Goal: Transaction & Acquisition: Purchase product/service

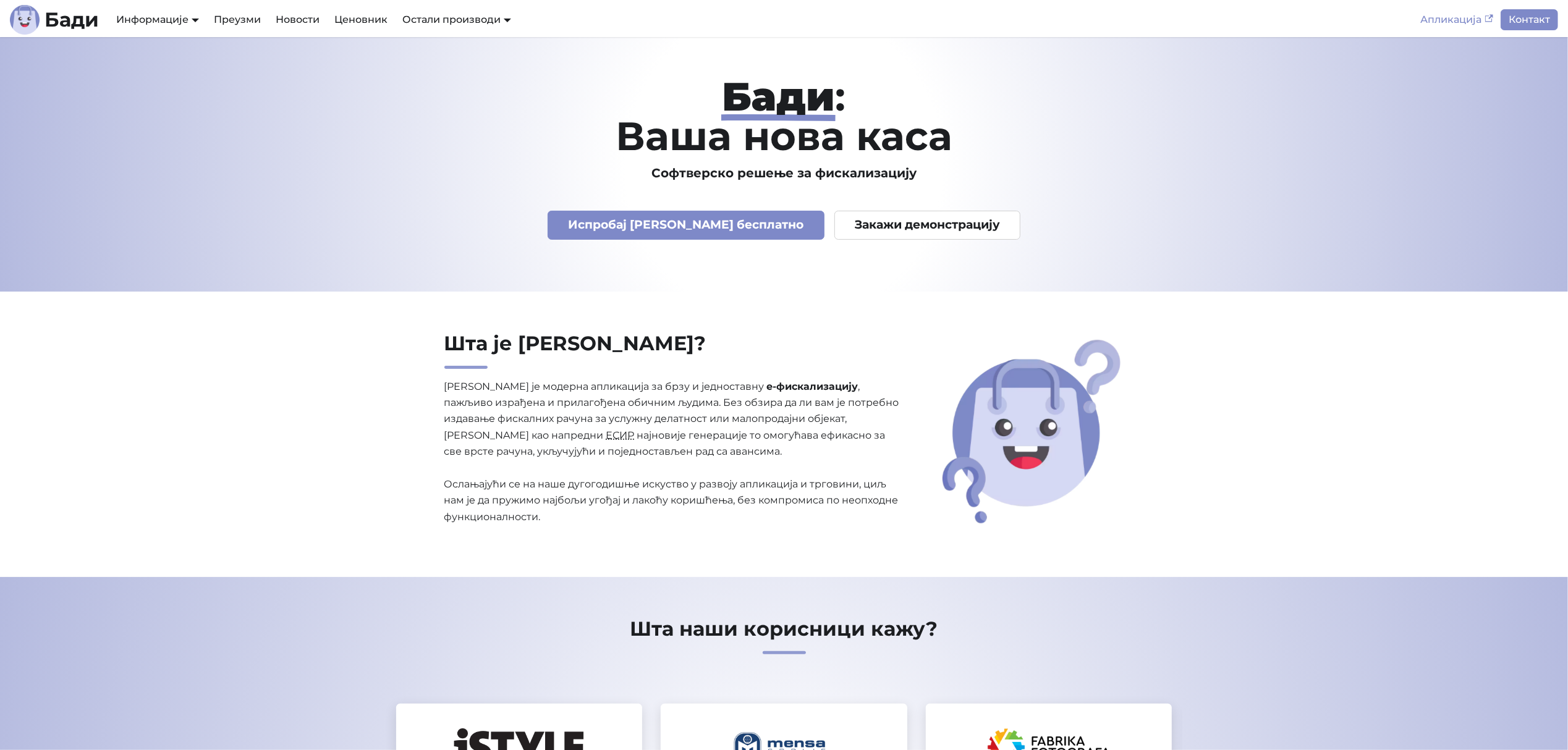
click at [1459, 16] on link "Апликација" at bounding box center [1457, 20] width 87 height 21
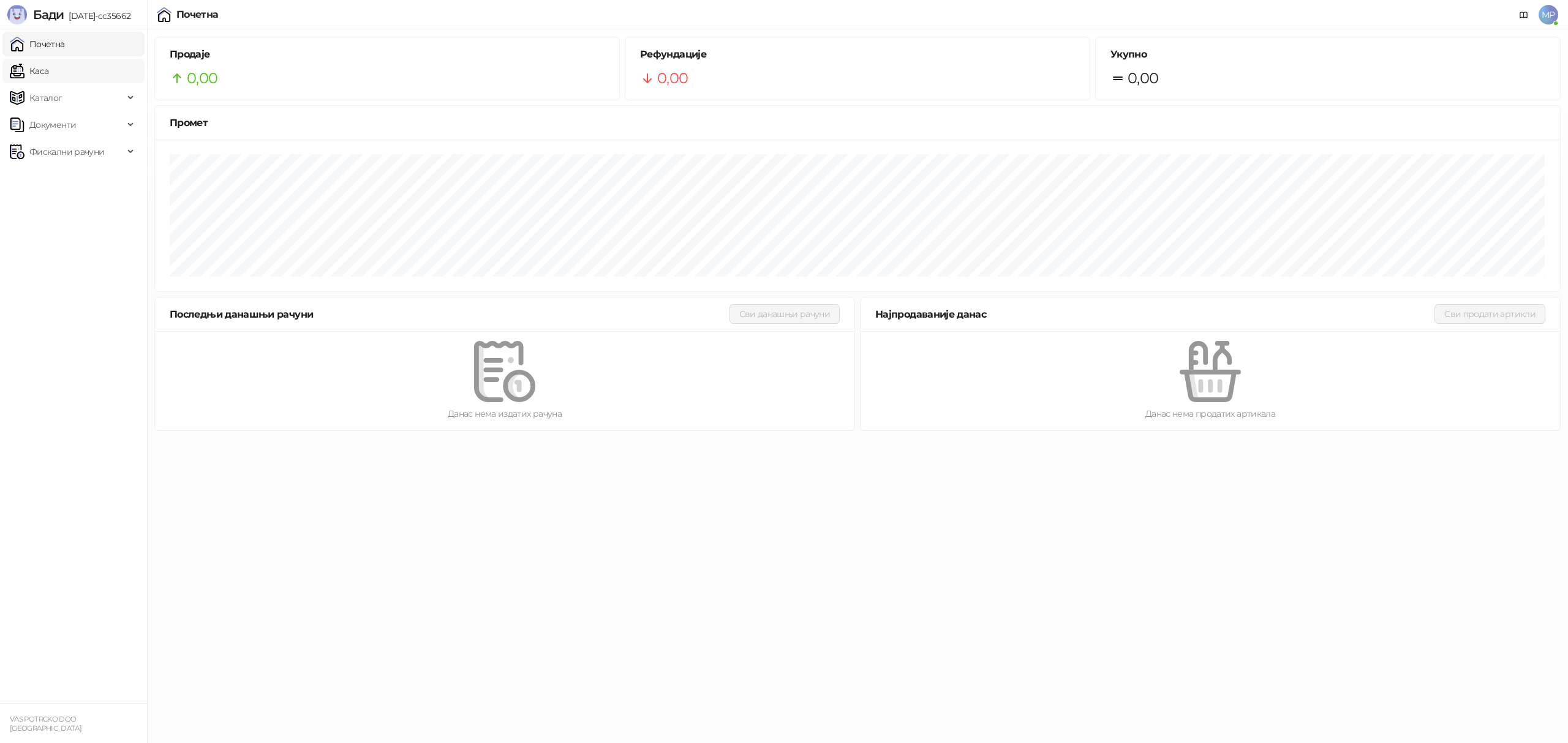
drag, startPoint x: 42, startPoint y: 70, endPoint x: 59, endPoint y: 74, distance: 17.5
click at [42, 70] on link "Каса" at bounding box center [29, 70] width 39 height 25
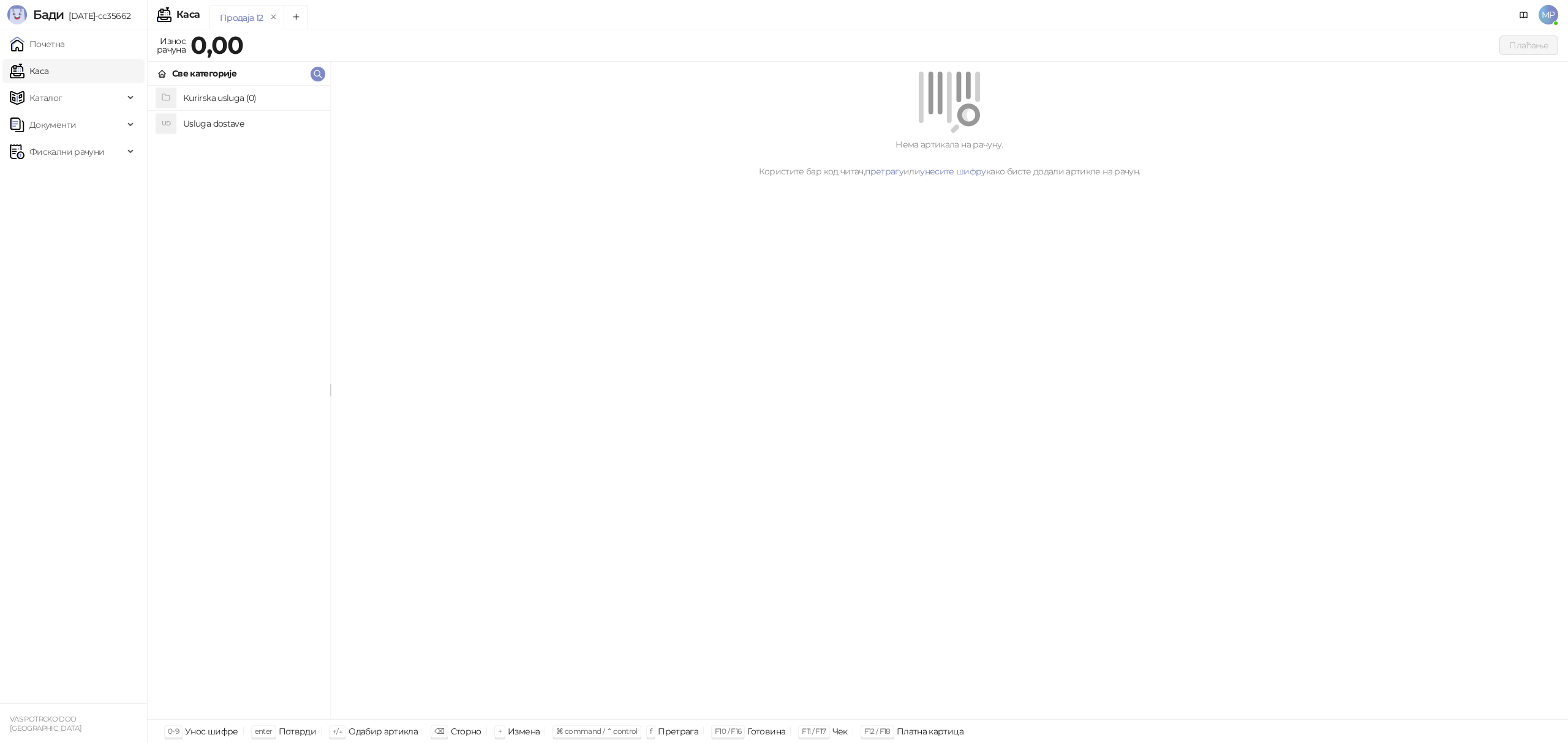
click at [242, 125] on h4 "Usluga dostave" at bounding box center [251, 124] width 137 height 20
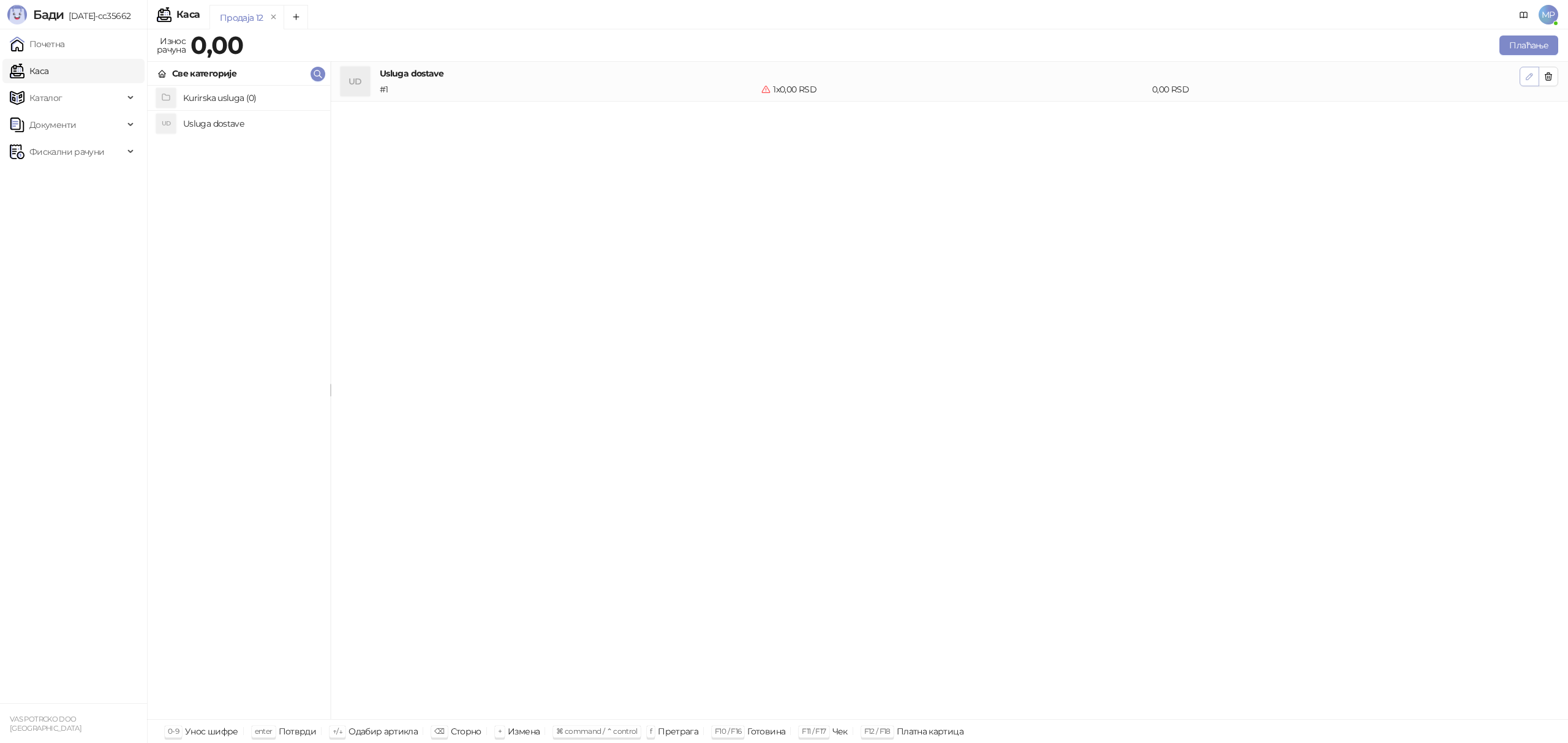
click at [1529, 74] on icon "button" at bounding box center [1529, 77] width 6 height 6
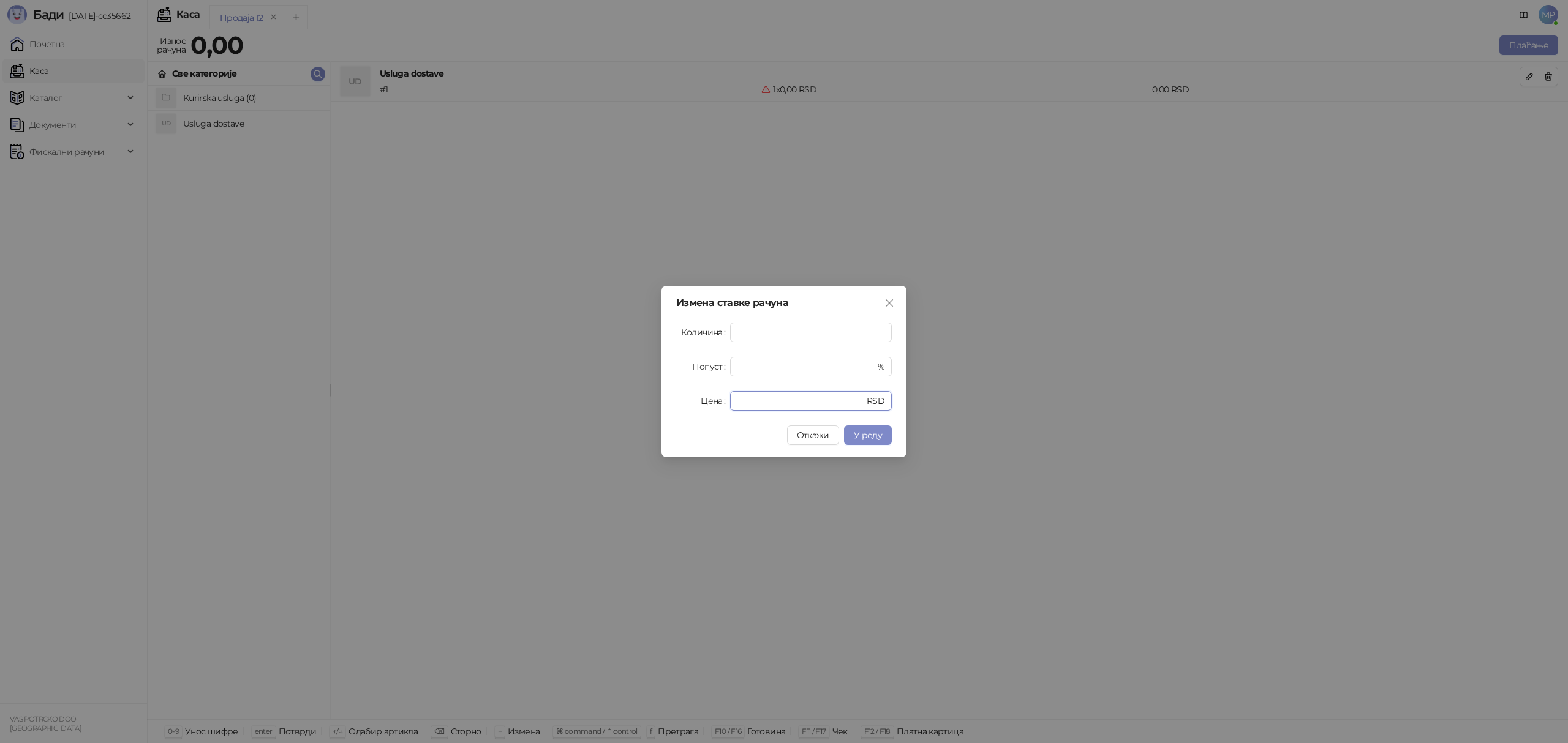
drag, startPoint x: 750, startPoint y: 402, endPoint x: 720, endPoint y: 405, distance: 30.1
click at [721, 405] on div "Цена * RSD" at bounding box center [784, 401] width 216 height 20
type input "****"
click at [866, 436] on span "У реду" at bounding box center [868, 436] width 29 height 11
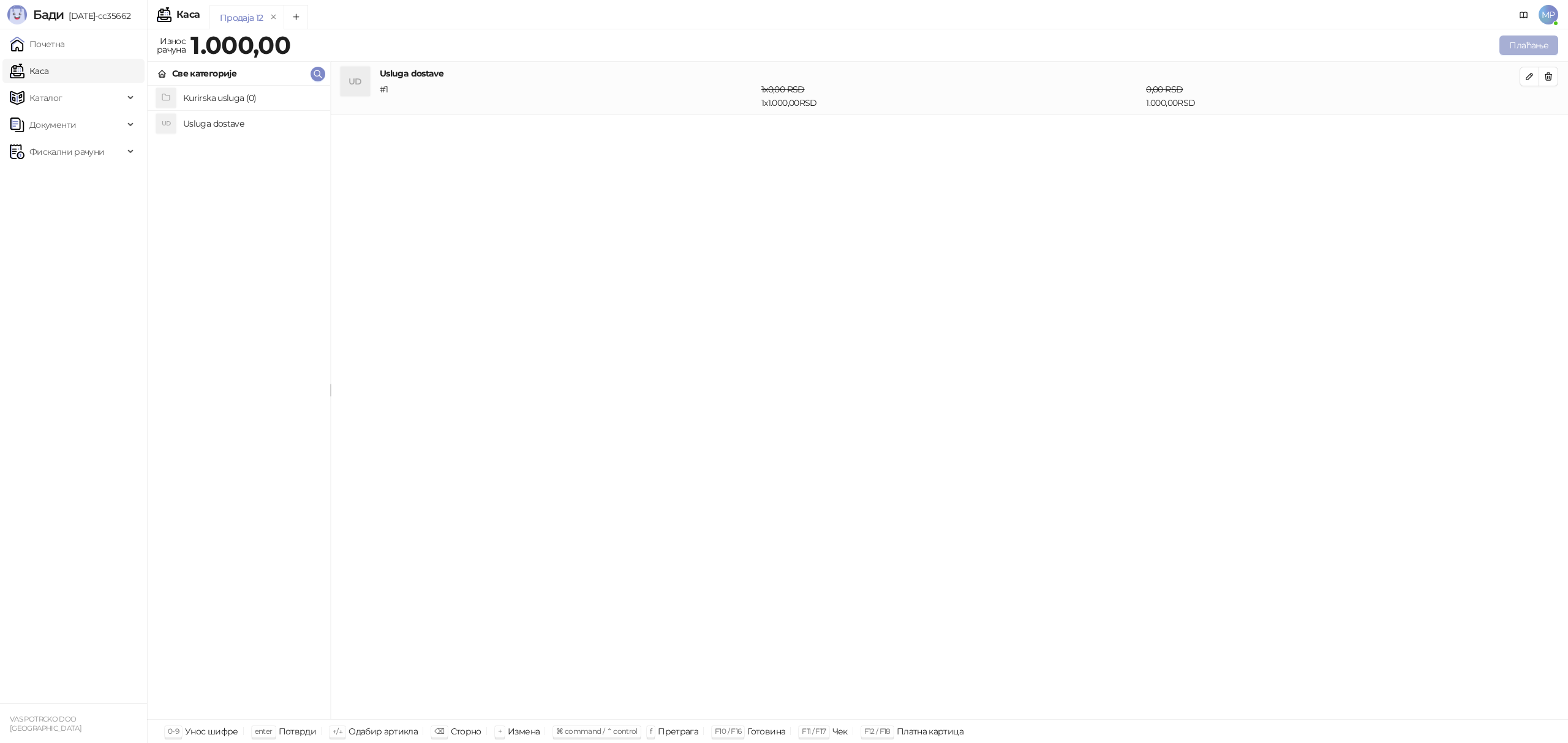
click at [1516, 44] on button "Плаћање" at bounding box center [1528, 45] width 59 height 20
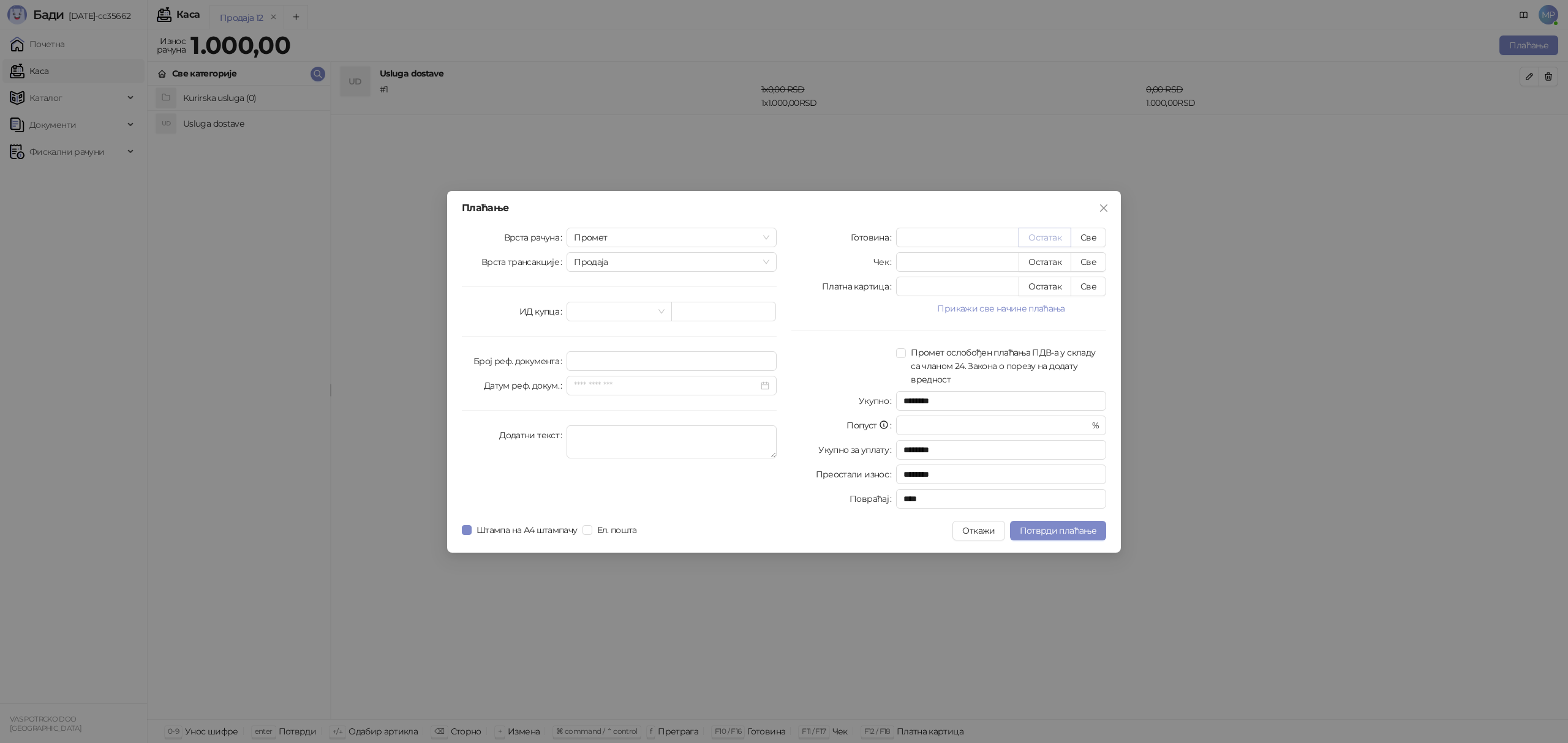
click at [1034, 233] on button "Остатак" at bounding box center [1044, 238] width 52 height 20
type input "****"
click at [584, 310] on input "search" at bounding box center [613, 311] width 79 height 18
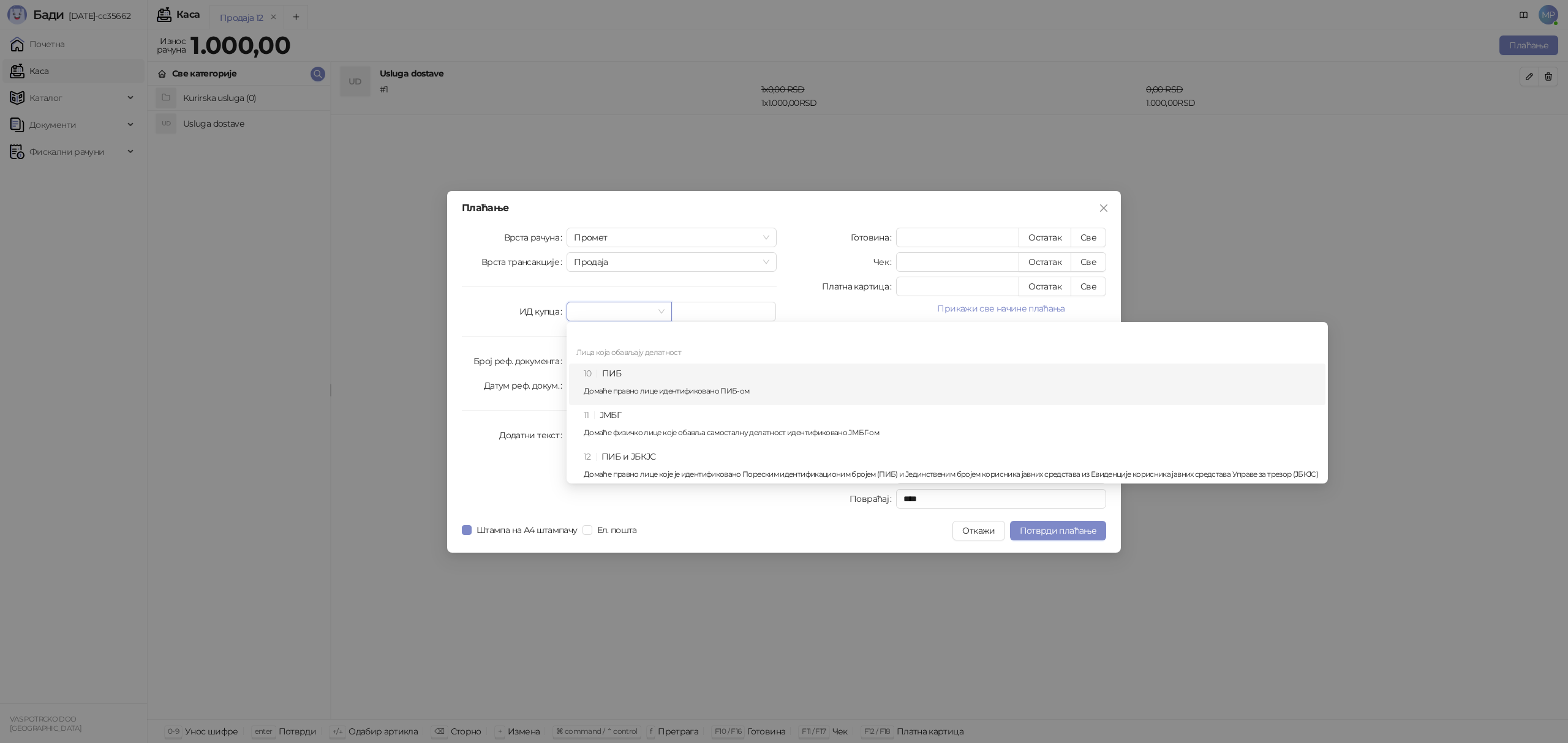
click at [611, 372] on div "10 ПИБ Домаће правно лице идентификовано ПИБ-ом" at bounding box center [951, 384] width 734 height 36
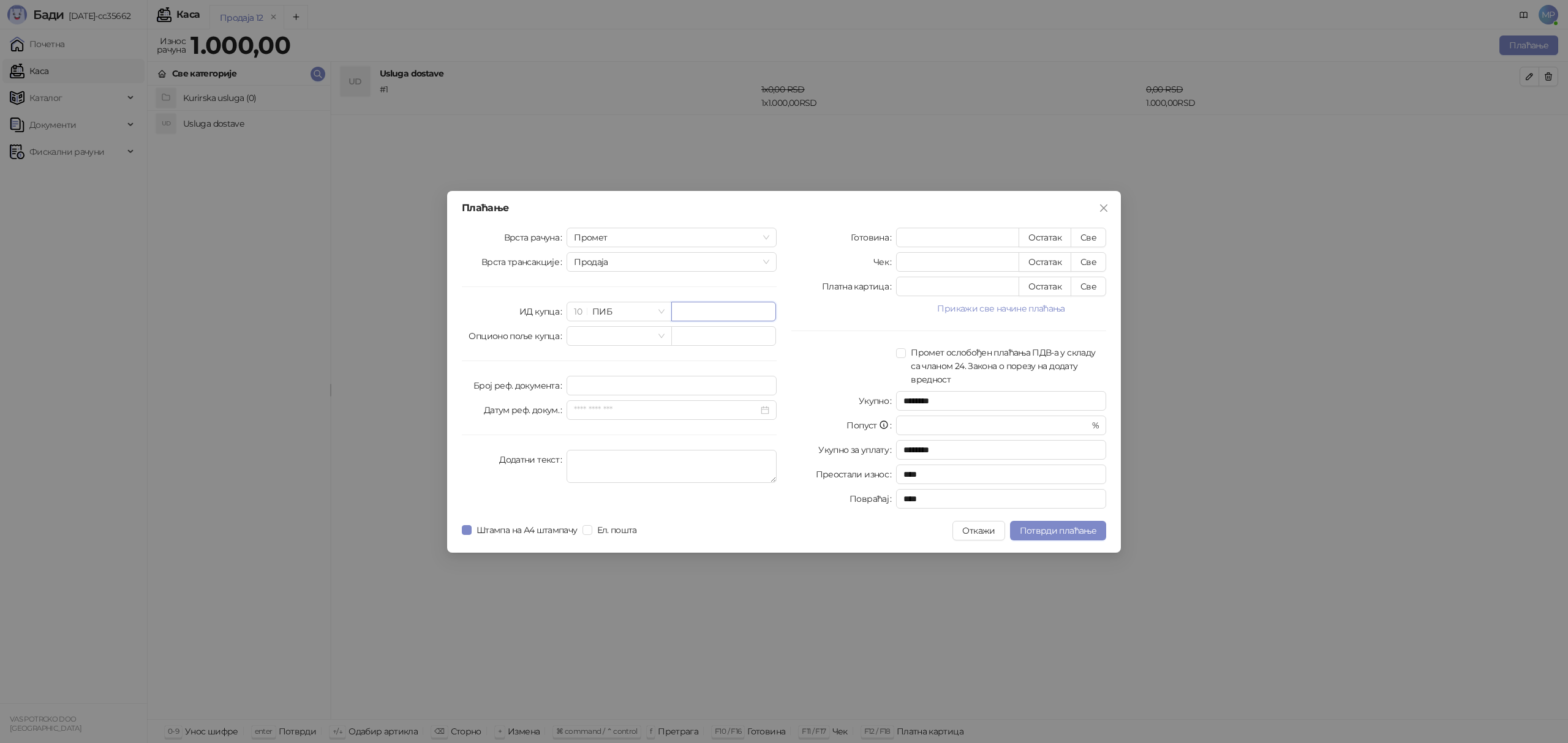
click at [714, 307] on input "text" at bounding box center [723, 311] width 105 height 20
type input "********"
click at [1045, 534] on span "Потврди плаћање" at bounding box center [1058, 531] width 77 height 11
